Goal: Task Accomplishment & Management: Manage account settings

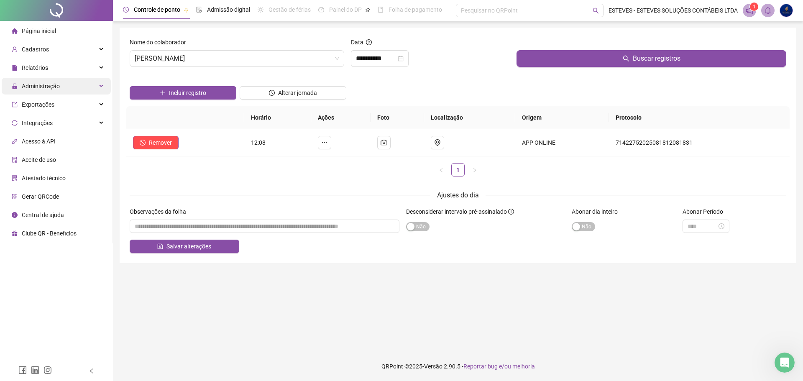
click at [70, 86] on div "Administração" at bounding box center [56, 86] width 109 height 17
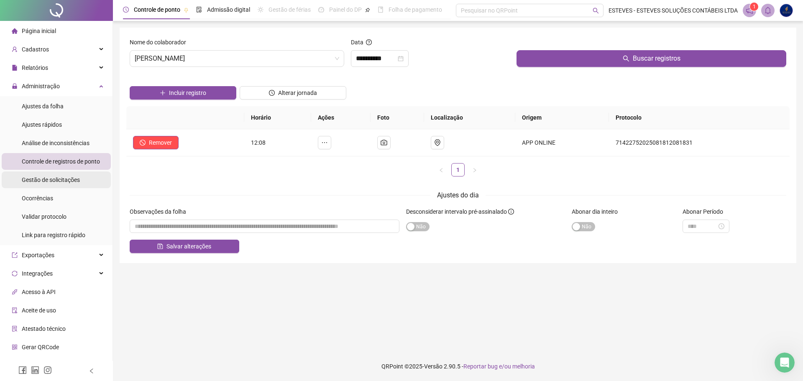
click at [72, 176] on span "Gestão de solicitações" at bounding box center [51, 179] width 58 height 7
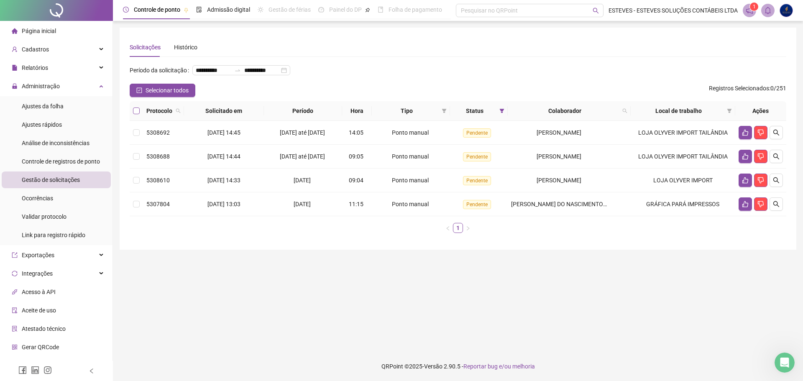
click at [136, 115] on label at bounding box center [136, 110] width 7 height 9
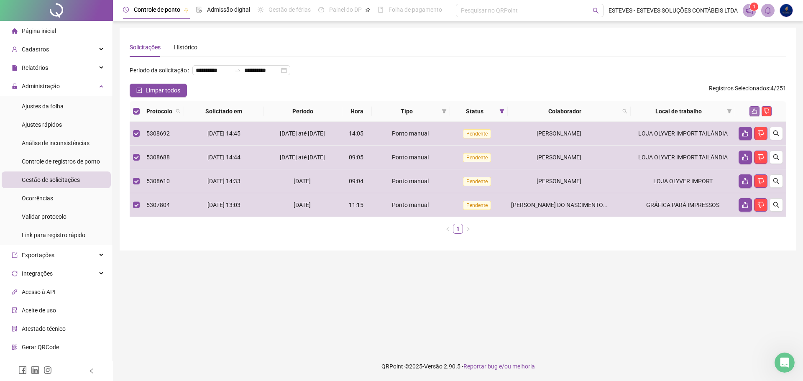
click at [754, 116] on button "button" at bounding box center [754, 111] width 10 height 10
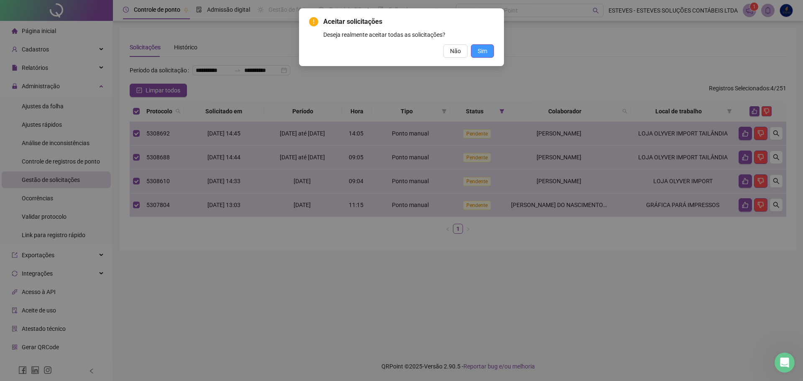
click at [484, 49] on span "Sim" at bounding box center [483, 50] width 10 height 9
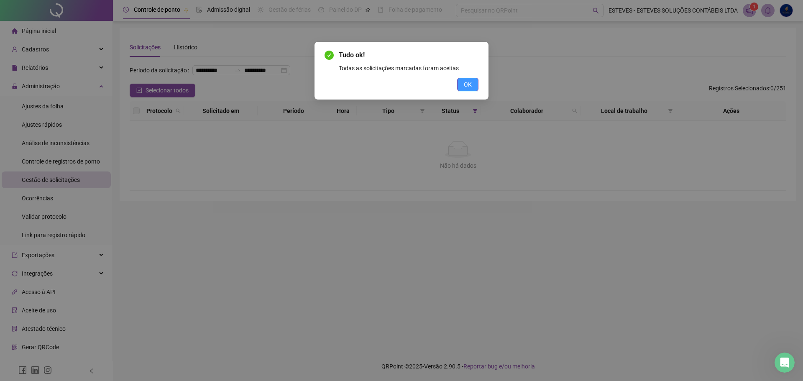
click at [465, 85] on span "OK" at bounding box center [468, 84] width 8 height 9
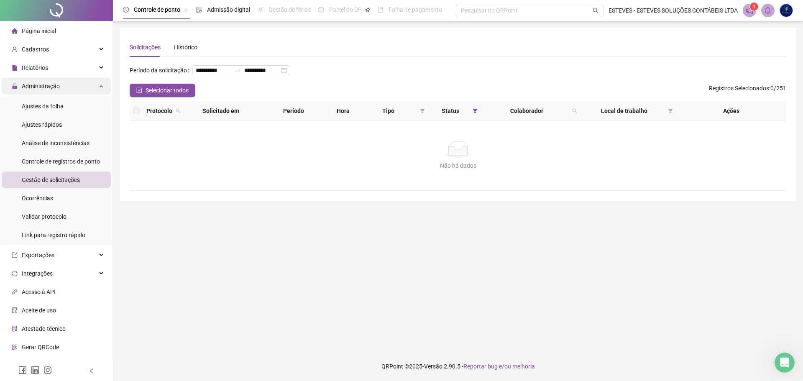
click at [67, 88] on div "Administração" at bounding box center [56, 86] width 109 height 17
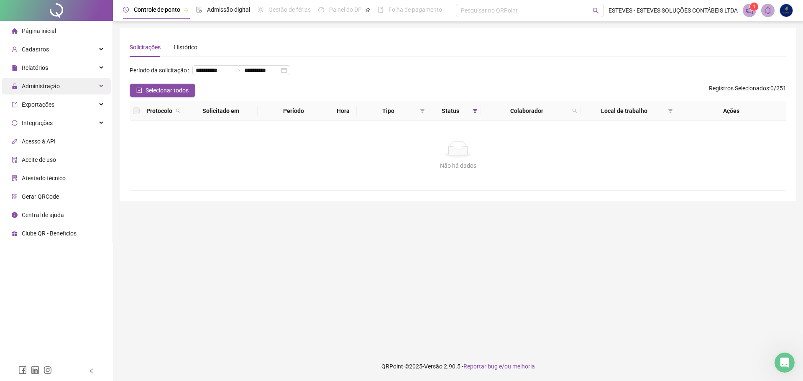
click at [67, 88] on div "Administração" at bounding box center [56, 86] width 109 height 17
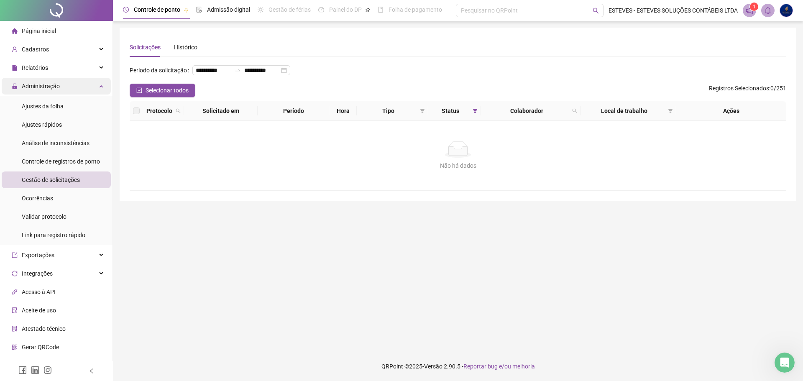
click at [67, 88] on div "Administração" at bounding box center [56, 86] width 109 height 17
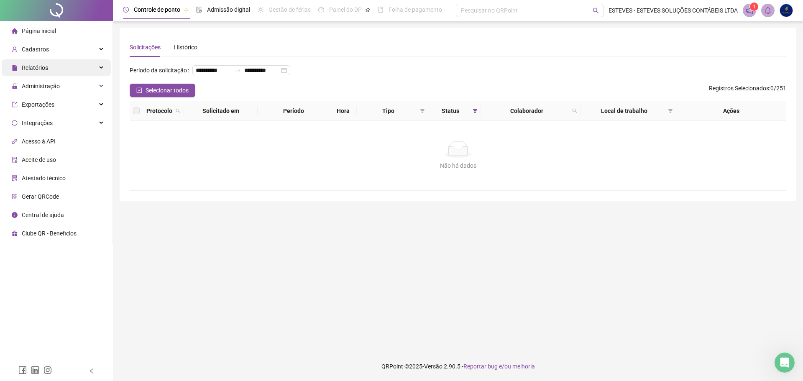
click at [67, 69] on div "Relatórios" at bounding box center [56, 67] width 109 height 17
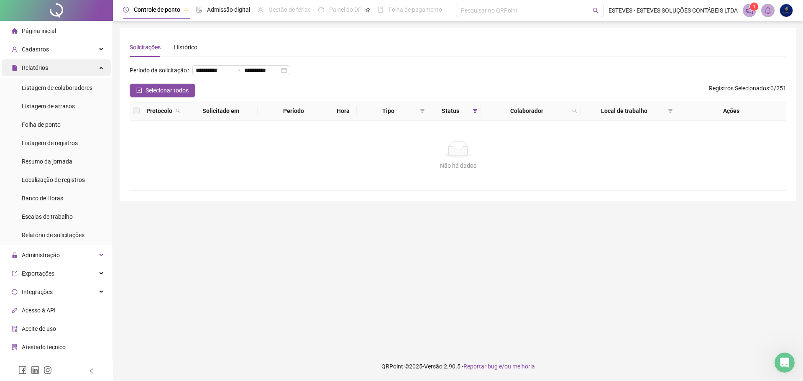
click at [67, 70] on div "Relatórios" at bounding box center [56, 67] width 109 height 17
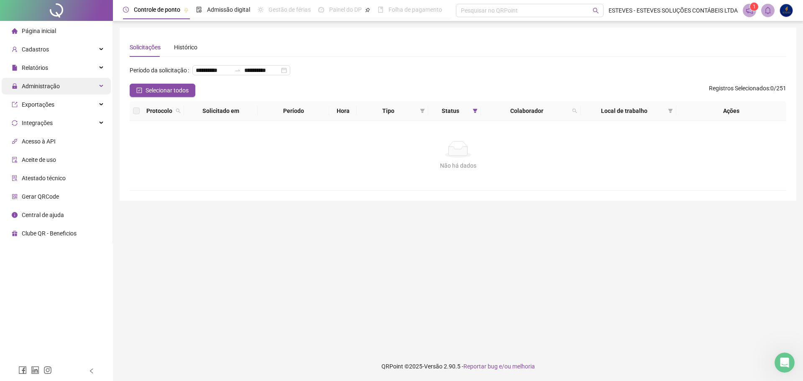
click at [61, 80] on div "Administração" at bounding box center [56, 86] width 109 height 17
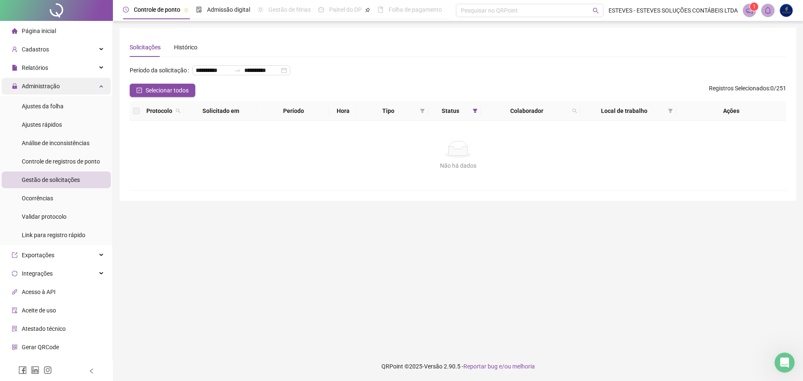
click at [61, 80] on div "Administração" at bounding box center [56, 86] width 109 height 17
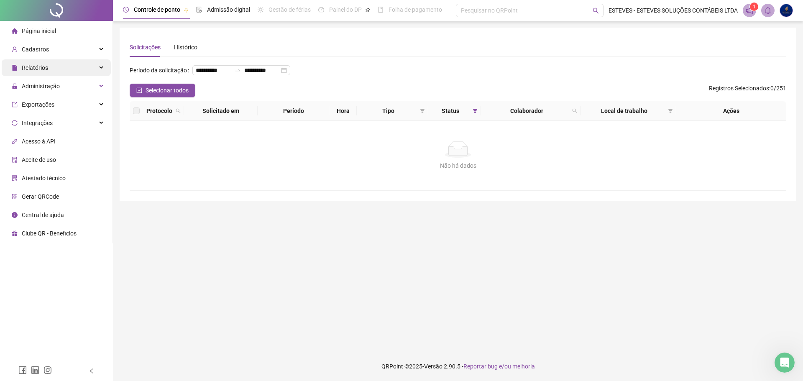
click at [51, 67] on div "Relatórios" at bounding box center [56, 67] width 109 height 17
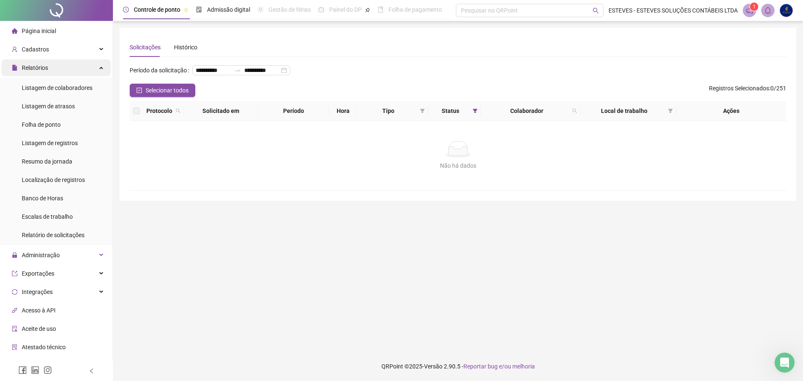
click at [66, 60] on div "Relatórios" at bounding box center [56, 67] width 109 height 17
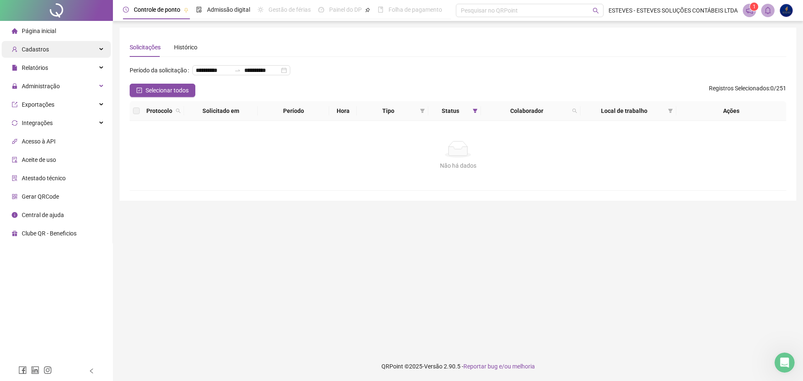
click at [74, 50] on div "Cadastros" at bounding box center [56, 49] width 109 height 17
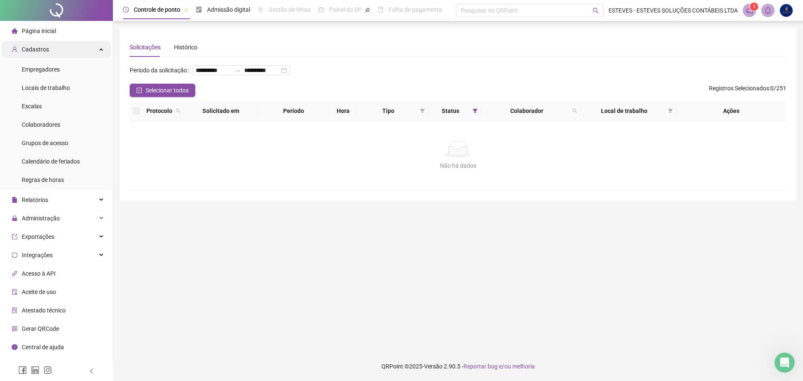
click at [74, 46] on div "Cadastros" at bounding box center [56, 49] width 109 height 17
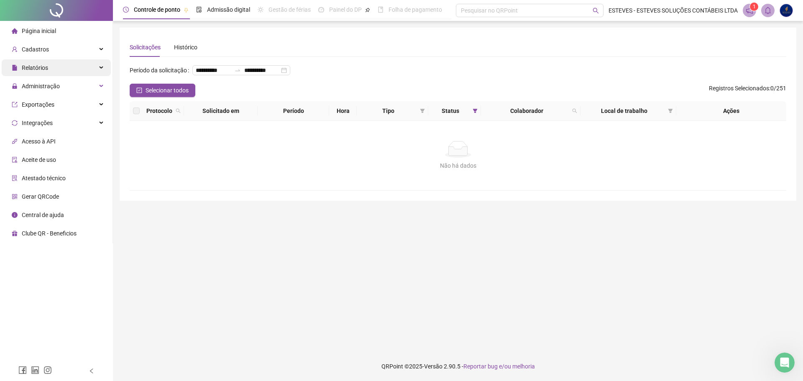
click at [54, 68] on div "Relatórios" at bounding box center [56, 67] width 109 height 17
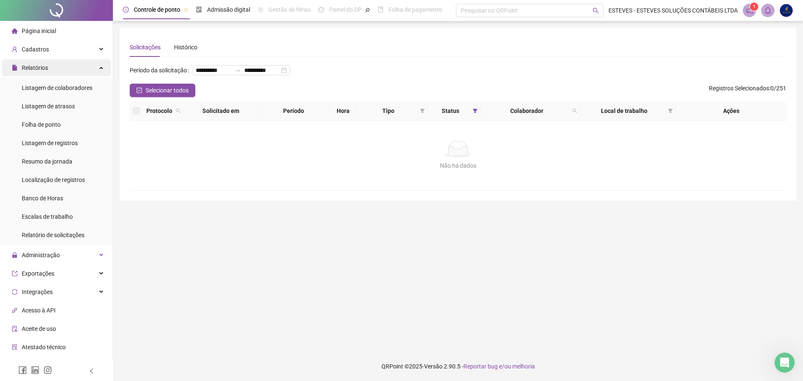
click at [66, 68] on div "Relatórios" at bounding box center [56, 67] width 109 height 17
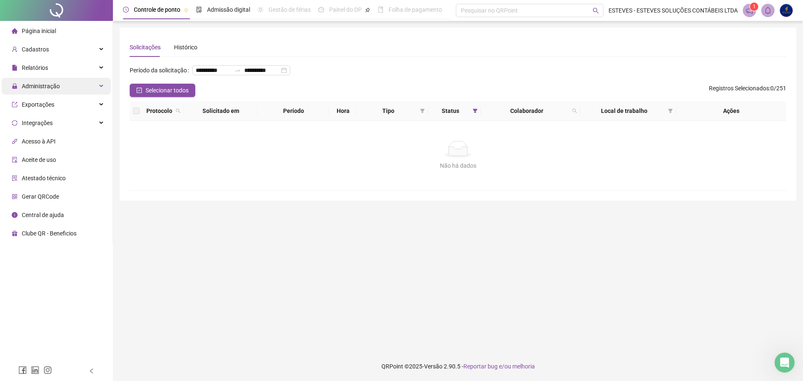
click at [65, 81] on div "Administração" at bounding box center [56, 86] width 109 height 17
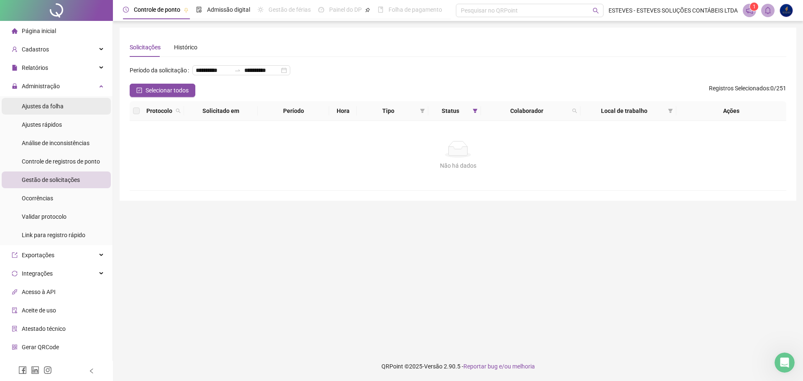
click at [76, 109] on li "Ajustes da folha" at bounding box center [56, 106] width 109 height 17
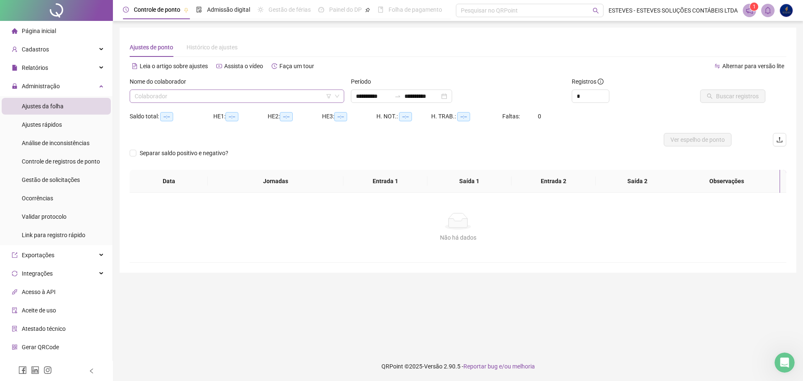
click at [275, 97] on input "search" at bounding box center [233, 96] width 197 height 13
type input "**********"
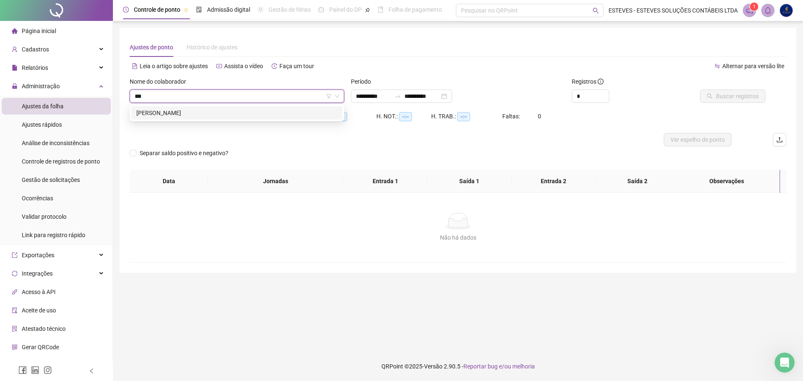
type input "****"
click at [252, 113] on div "[PERSON_NAME]" at bounding box center [236, 112] width 201 height 9
click at [711, 100] on button "Buscar registros" at bounding box center [732, 96] width 65 height 13
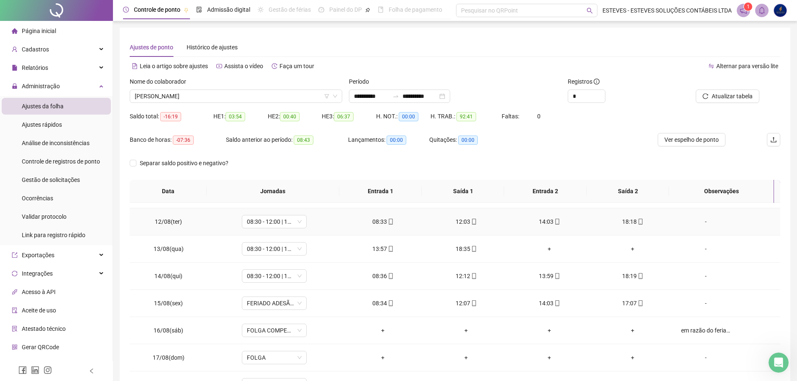
scroll to position [338, 0]
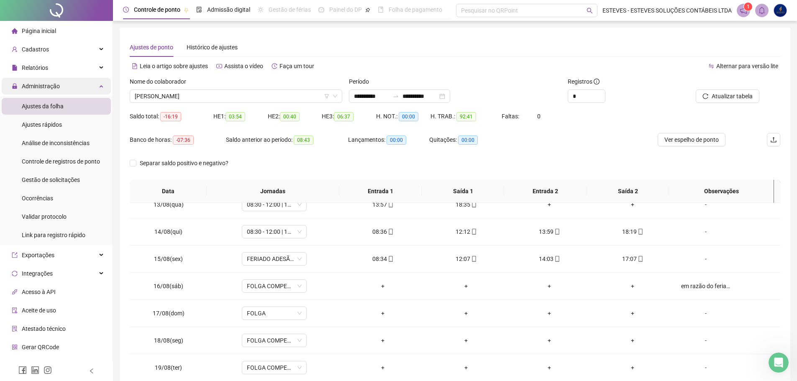
click at [57, 86] on span "Administração" at bounding box center [41, 86] width 38 height 7
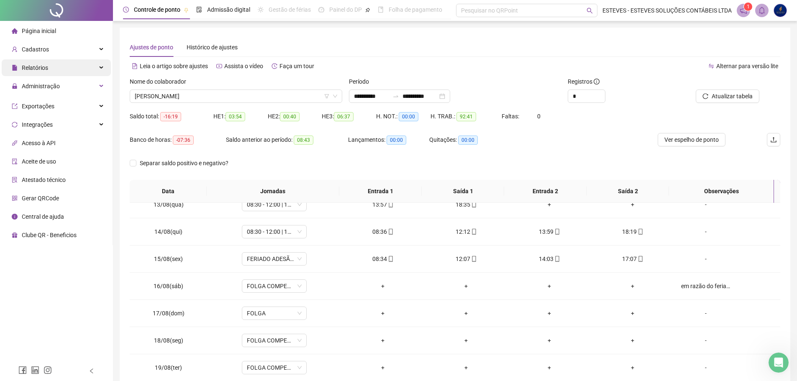
click at [61, 70] on div "Relatórios" at bounding box center [56, 67] width 109 height 17
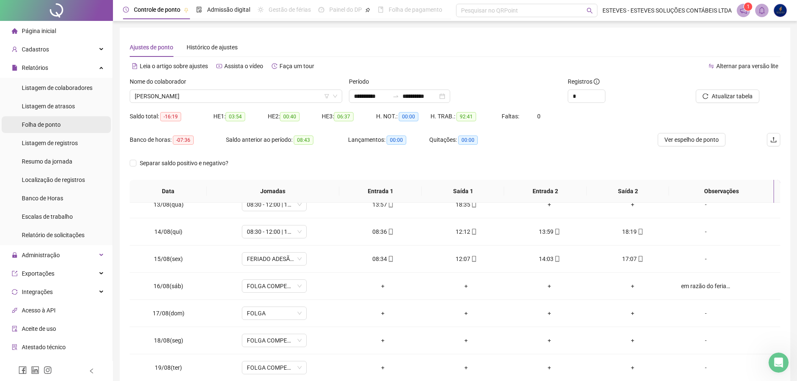
click at [52, 122] on span "Folha de ponto" at bounding box center [41, 124] width 39 height 7
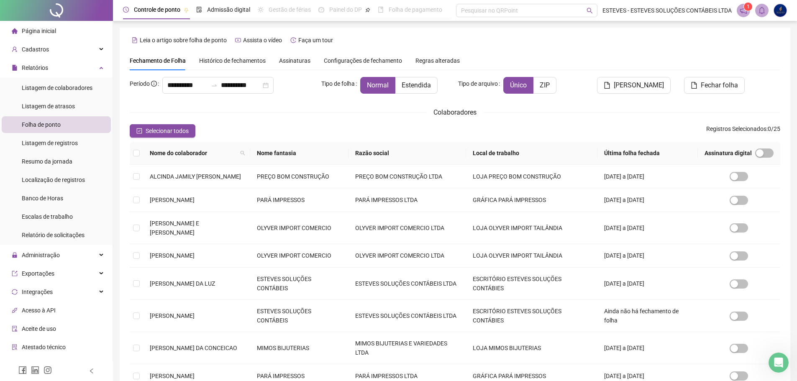
click at [477, 153] on th "Local de trabalho" at bounding box center [531, 153] width 131 height 23
click at [489, 153] on th "Local de trabalho" at bounding box center [531, 153] width 131 height 23
click at [461, 151] on icon "filter" at bounding box center [458, 153] width 5 height 5
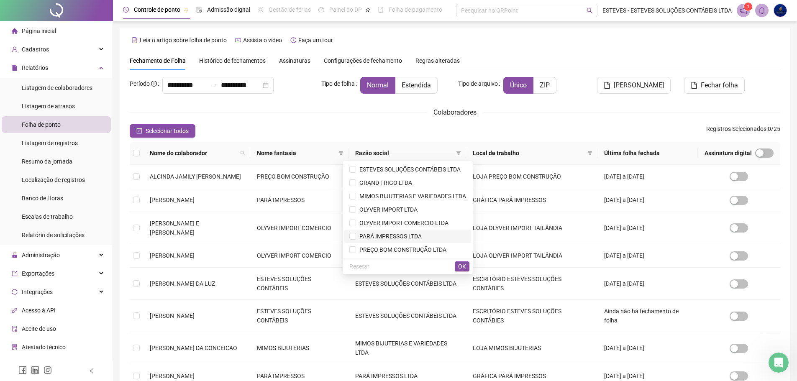
click at [382, 236] on span "PARÁ IMPRESSOS LTDA" at bounding box center [389, 236] width 66 height 7
click at [459, 263] on span "OK" at bounding box center [462, 266] width 8 height 9
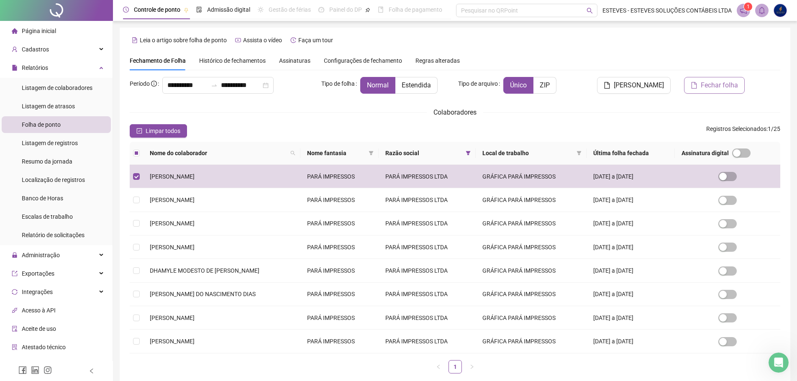
click at [728, 85] on span "Fechar folha" at bounding box center [719, 85] width 37 height 10
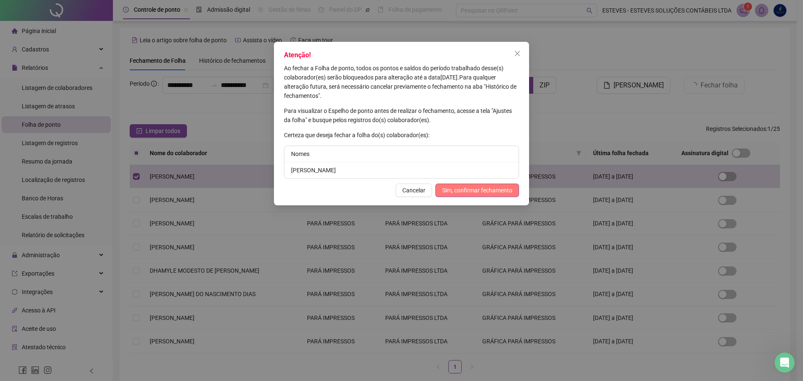
click at [499, 188] on span "Sim, confirmar fechamento" at bounding box center [477, 190] width 70 height 9
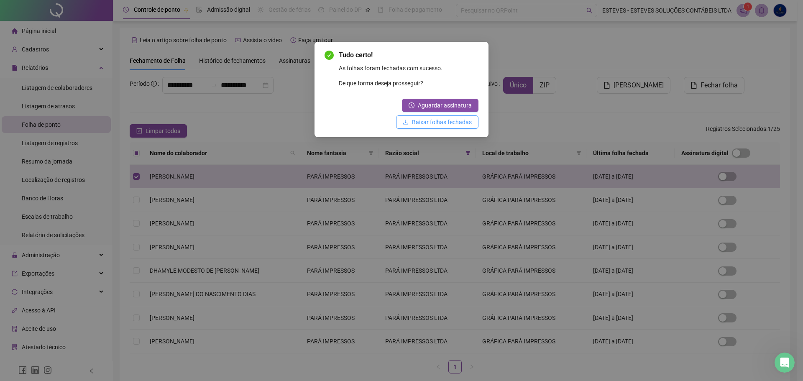
click at [446, 119] on span "Baixar folhas fechadas" at bounding box center [442, 122] width 60 height 9
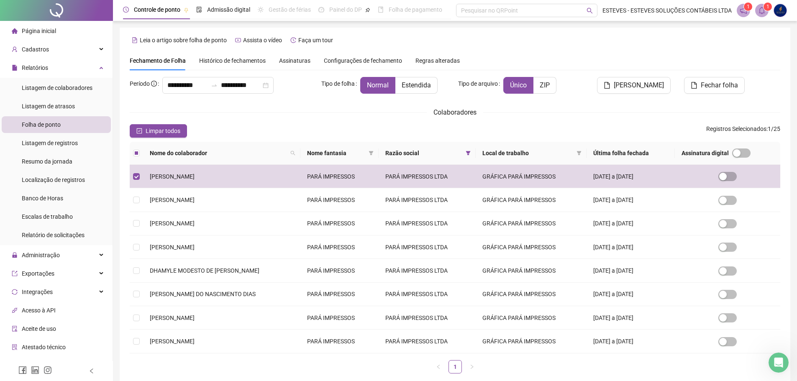
click at [761, 14] on icon "bell" at bounding box center [762, 11] width 6 height 8
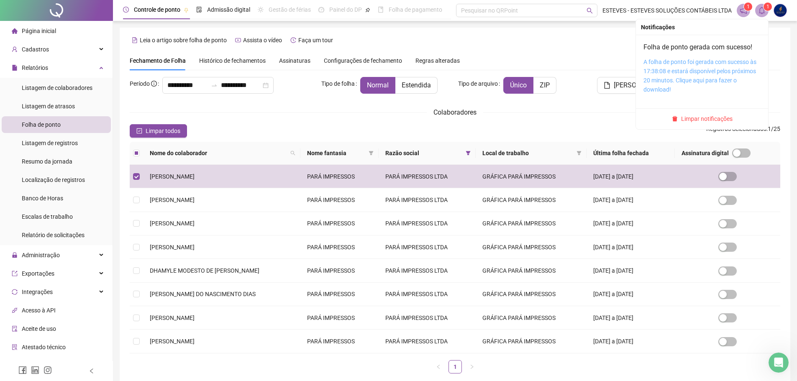
click at [688, 74] on link "A folha de ponto foi gerada com sucesso às 17:38:08 e estará disponível pelos p…" at bounding box center [699, 76] width 113 height 34
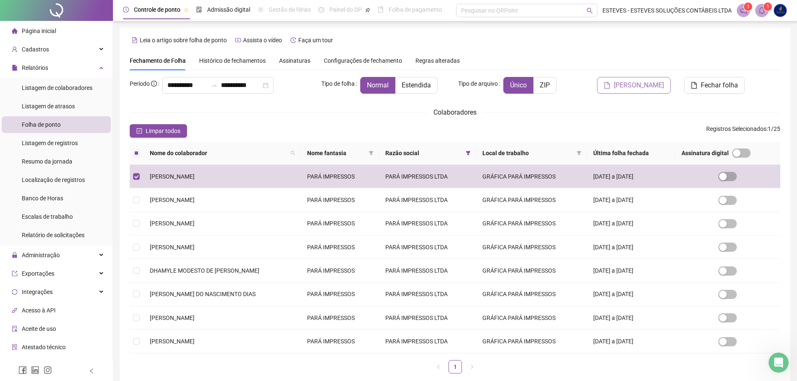
click at [632, 84] on span "[PERSON_NAME]" at bounding box center [639, 85] width 50 height 10
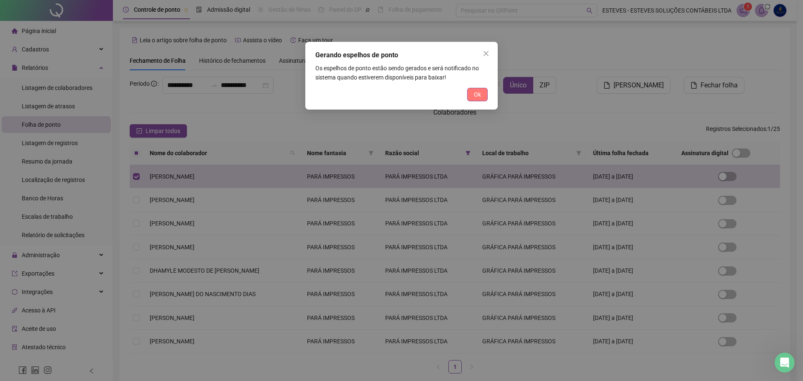
click at [476, 97] on span "Ok" at bounding box center [477, 94] width 7 height 9
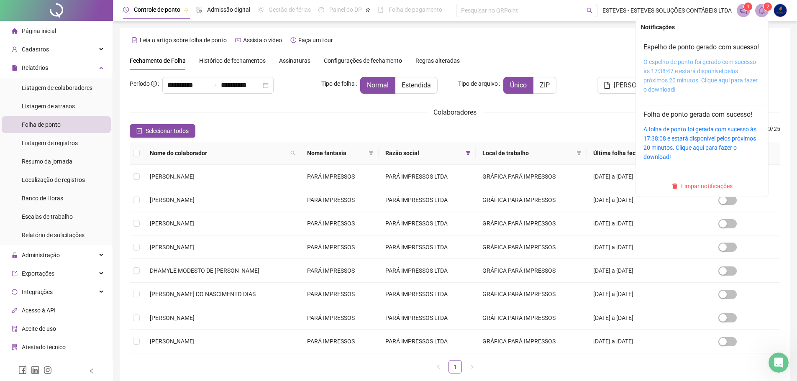
click at [701, 77] on link "O espelho de ponto foi gerado com sucesso às 17:38:47 e estará disponível pelos…" at bounding box center [700, 76] width 114 height 34
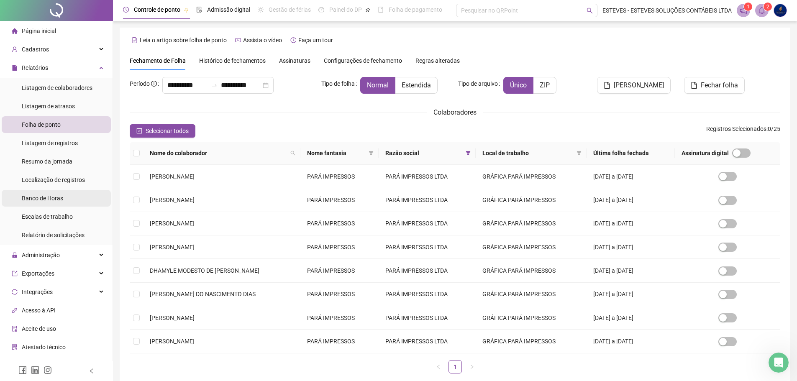
click at [68, 202] on li "Banco de Horas" at bounding box center [56, 198] width 109 height 17
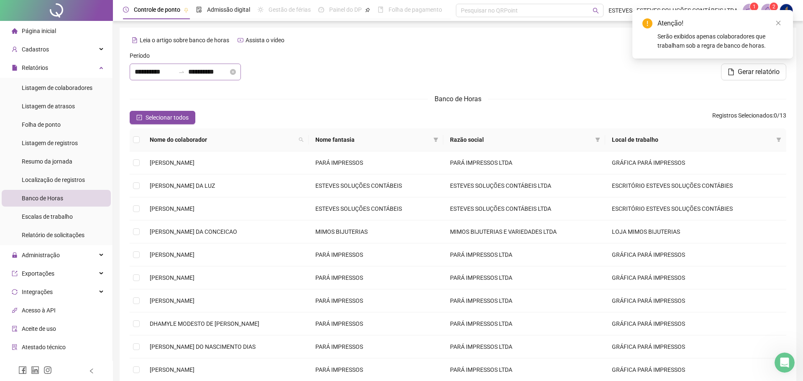
type input "**********"
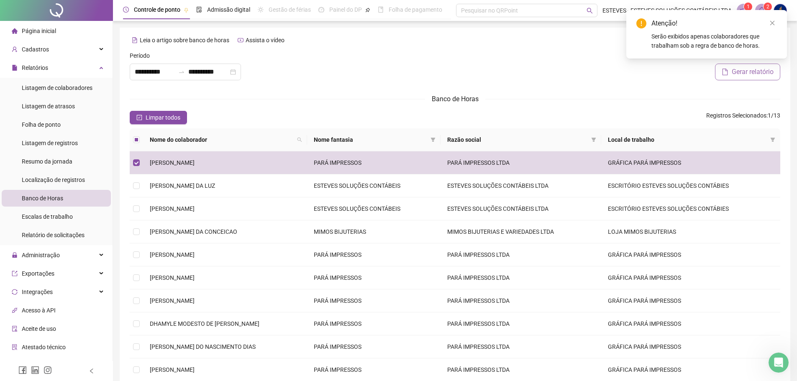
click at [752, 70] on span "Gerar relatório" at bounding box center [752, 72] width 42 height 10
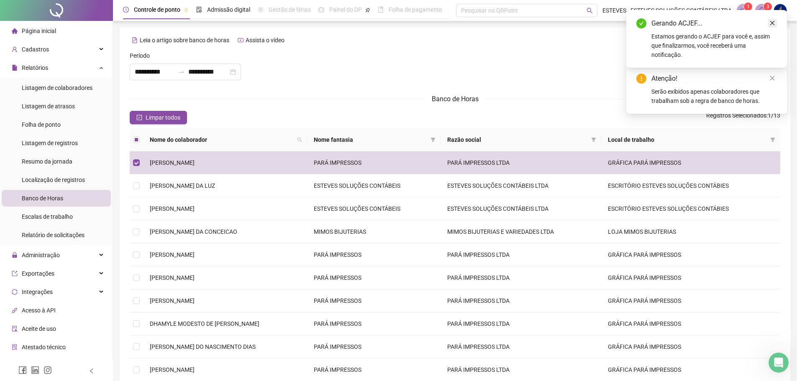
click at [773, 23] on icon "close" at bounding box center [772, 23] width 6 height 6
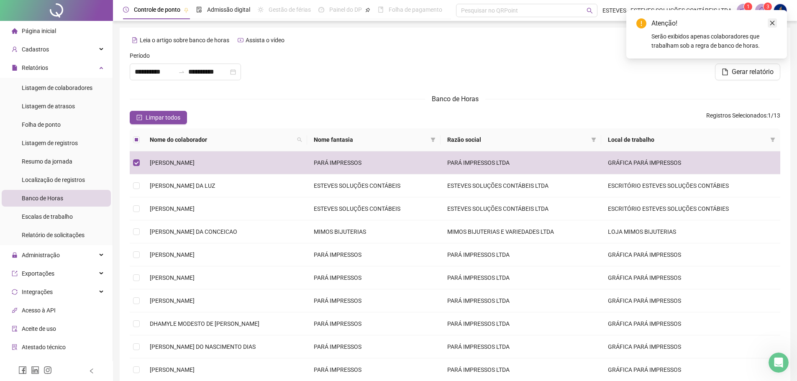
click at [769, 19] on link "Close" at bounding box center [771, 22] width 9 height 9
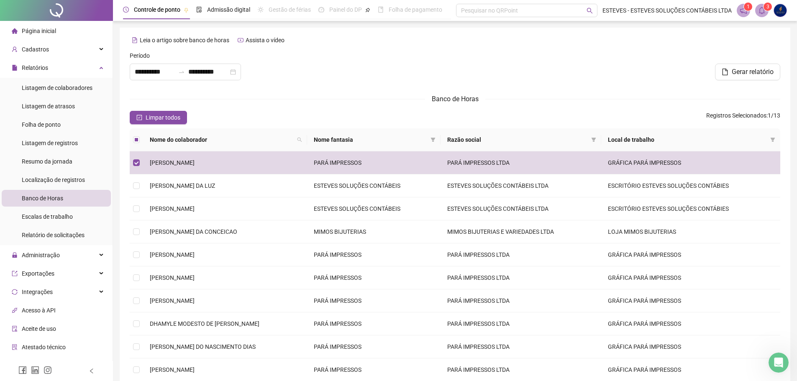
click at [767, 12] on span at bounding box center [761, 10] width 13 height 13
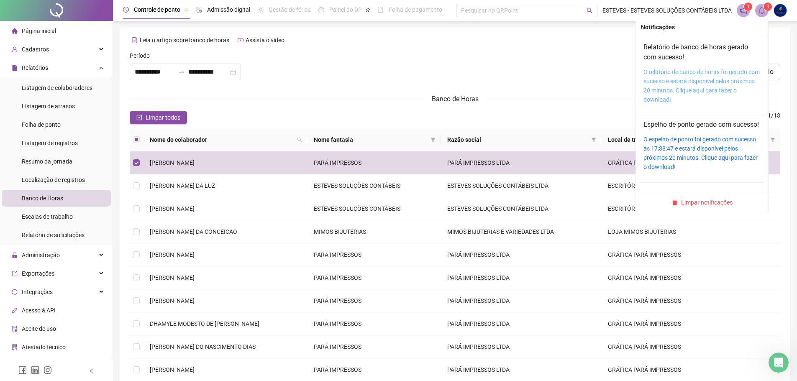
click at [673, 83] on link "O relatório de banco de horas foi gerado com sucesso e estará disponível pelos …" at bounding box center [701, 86] width 116 height 34
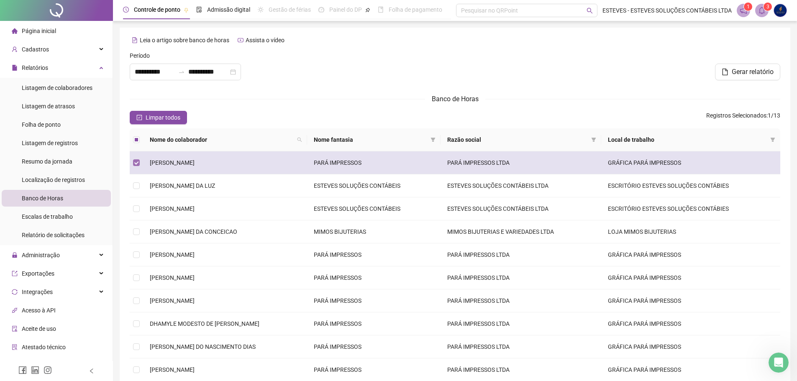
click at [138, 159] on label at bounding box center [136, 162] width 7 height 9
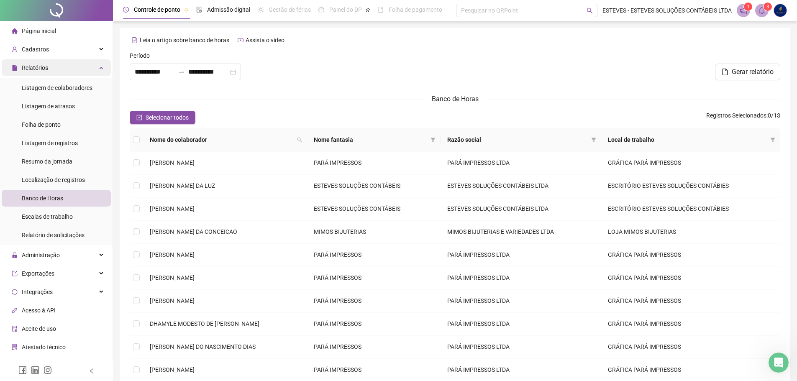
click at [66, 66] on div "Relatórios" at bounding box center [56, 67] width 109 height 17
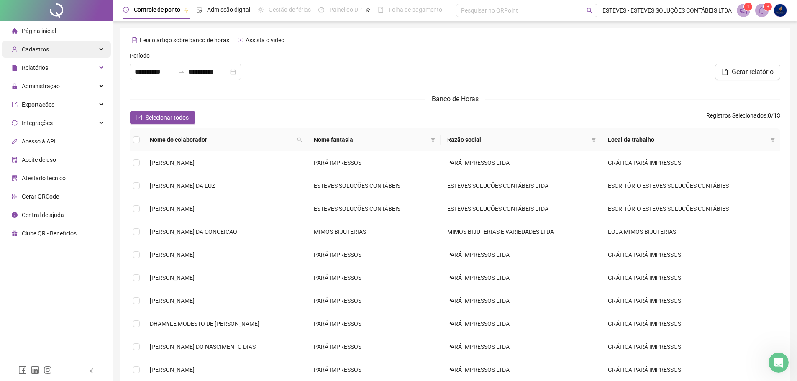
click at [70, 49] on div "Cadastros" at bounding box center [56, 49] width 109 height 17
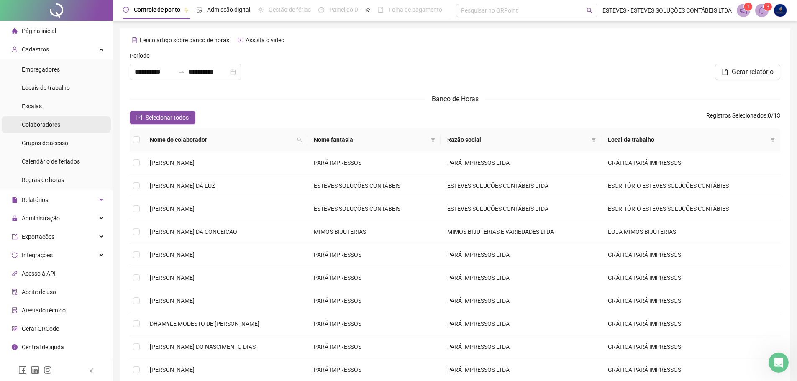
click at [42, 119] on div "Colaboradores" at bounding box center [41, 124] width 38 height 17
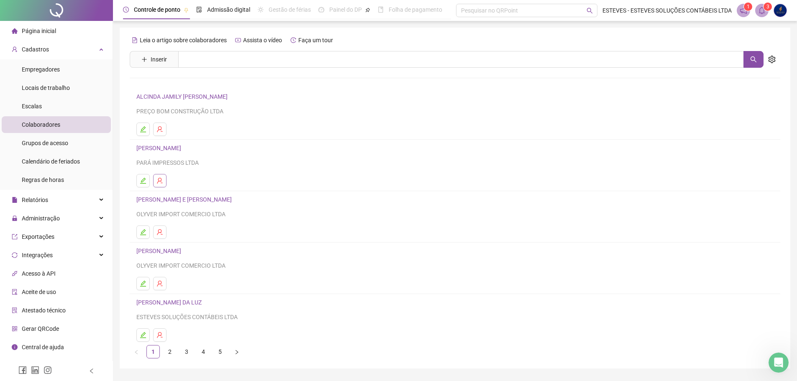
click at [158, 179] on icon "user-delete" at bounding box center [159, 180] width 7 height 7
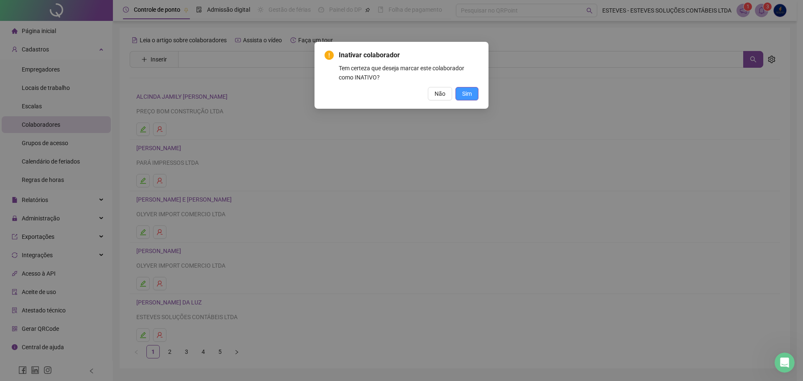
click at [468, 93] on span "Sim" at bounding box center [467, 93] width 10 height 9
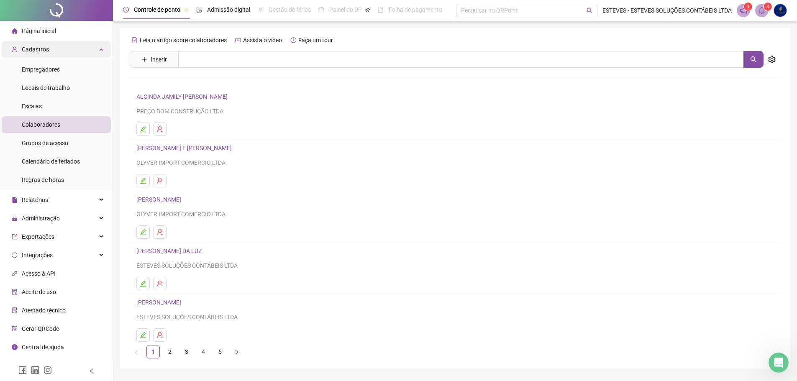
click at [65, 49] on div "Cadastros" at bounding box center [56, 49] width 109 height 17
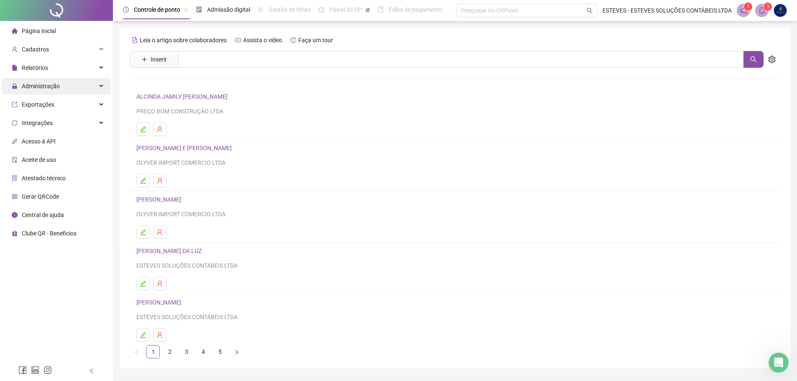
click at [63, 83] on div "Administração" at bounding box center [56, 86] width 109 height 17
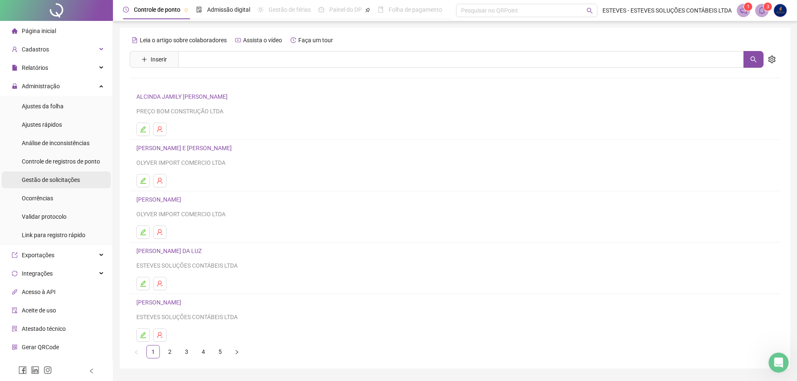
click at [56, 179] on span "Gestão de solicitações" at bounding box center [51, 179] width 58 height 7
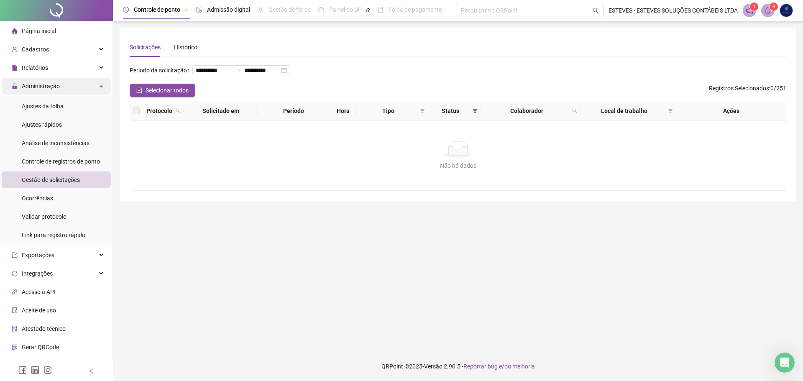
click at [51, 79] on span "Administração" at bounding box center [36, 86] width 48 height 17
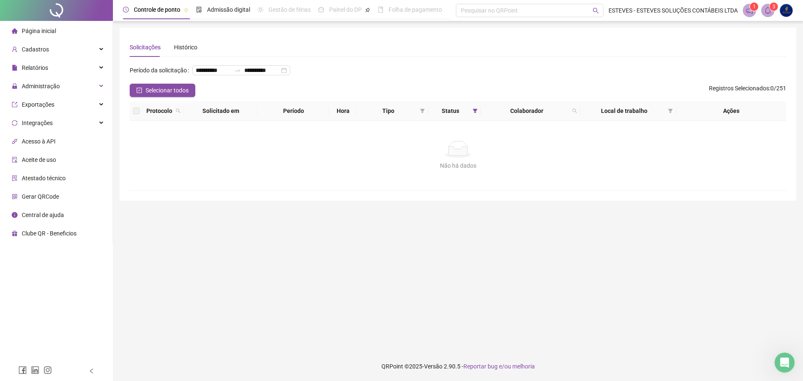
click at [60, 34] on li "Página inicial" at bounding box center [56, 31] width 109 height 17
